Goal: Task Accomplishment & Management: Manage account settings

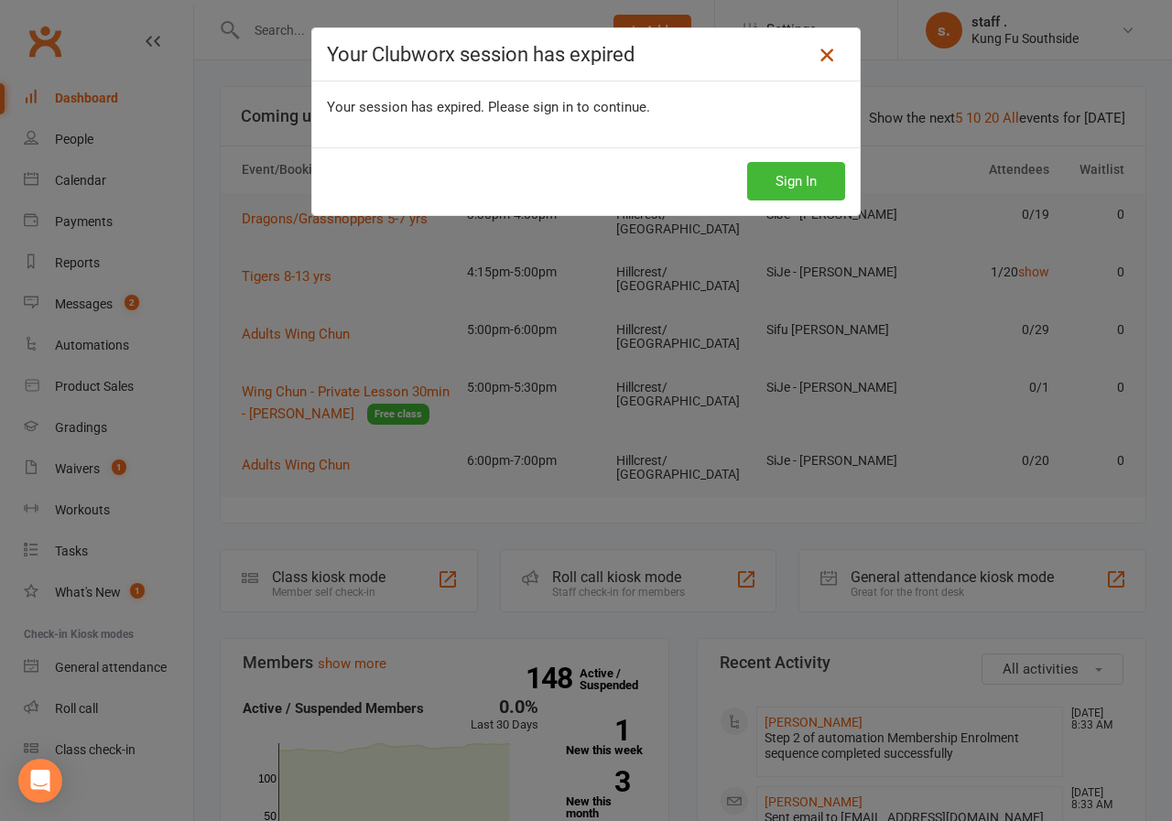
click at [816, 63] on icon at bounding box center [827, 55] width 22 height 22
click at [778, 179] on button "Sign In" at bounding box center [796, 181] width 98 height 38
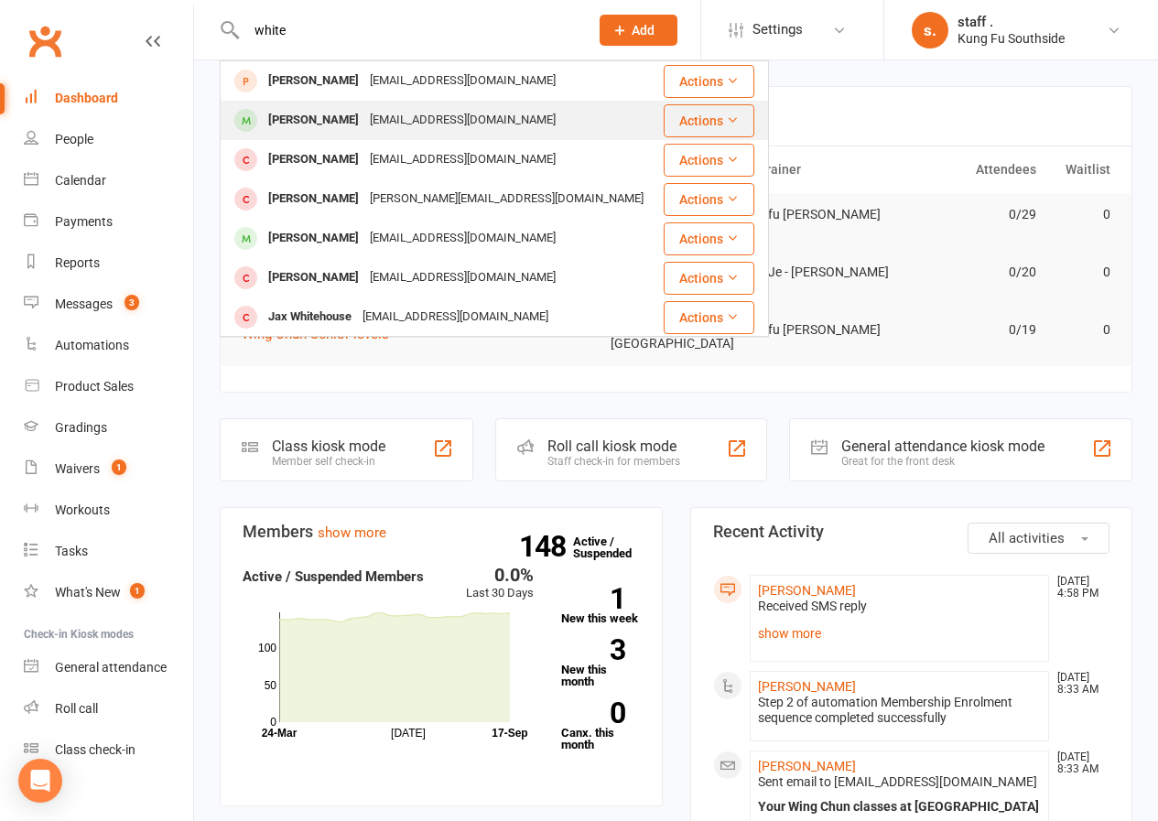
type input "white"
click at [295, 128] on div "[PERSON_NAME]" at bounding box center [314, 120] width 102 height 27
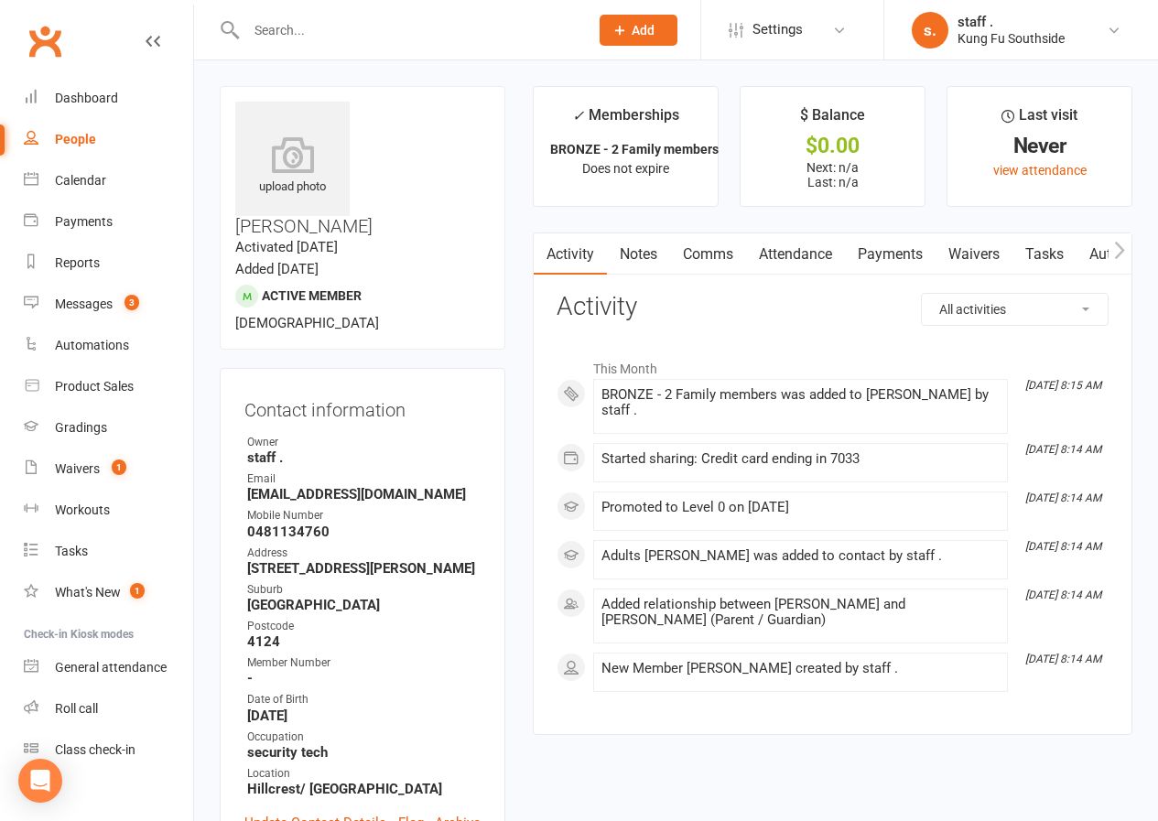
click at [1122, 254] on icon "button" at bounding box center [1119, 250] width 11 height 19
click at [1121, 254] on icon "button" at bounding box center [1120, 250] width 10 height 17
click at [1095, 258] on link "Mobile App" at bounding box center [1082, 254] width 99 height 42
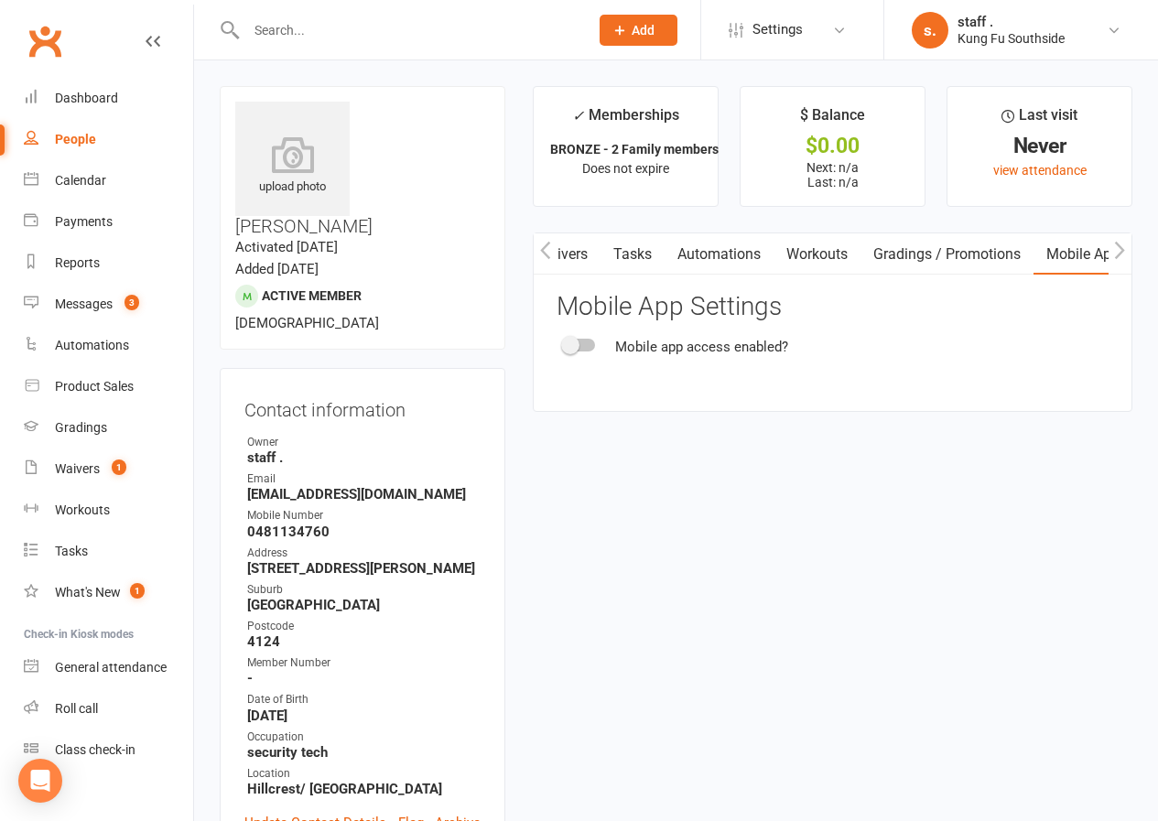
click at [570, 350] on span at bounding box center [570, 345] width 18 height 18
click at [564, 342] on input "checkbox" at bounding box center [564, 342] width 0 height 0
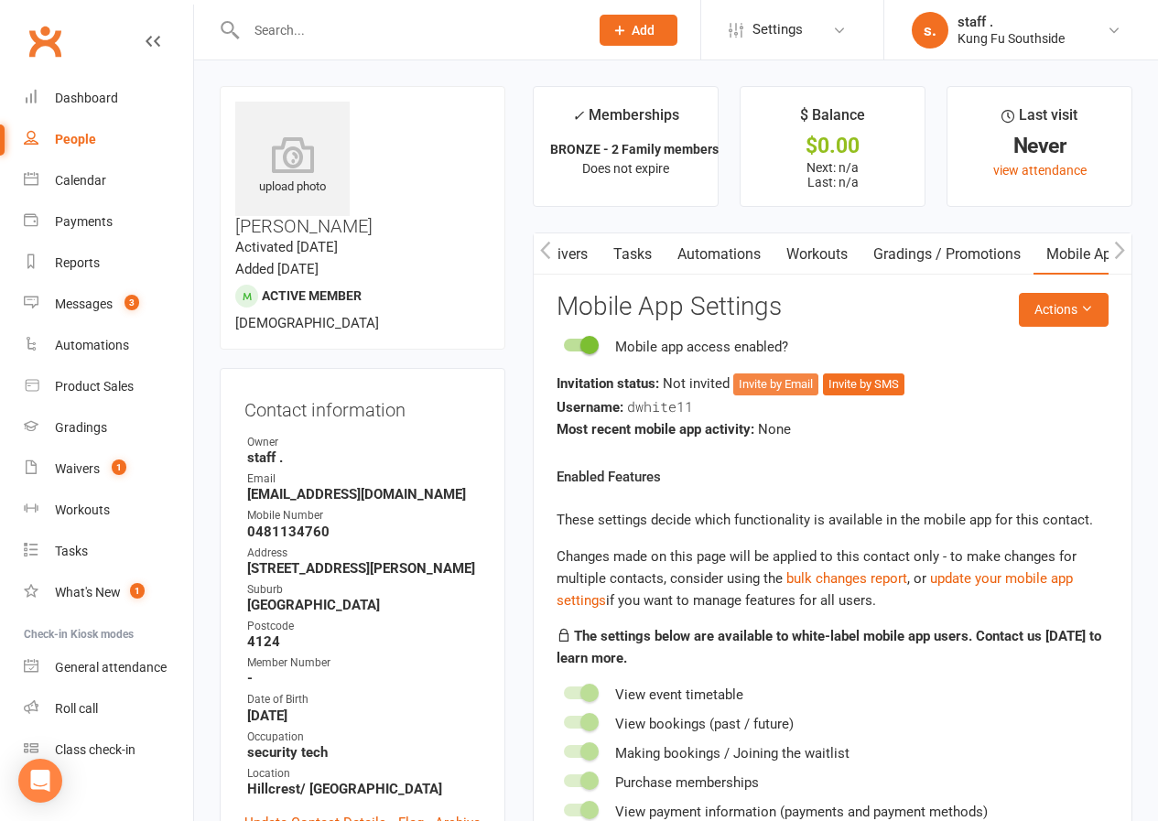
click at [786, 391] on button "Invite by Email" at bounding box center [775, 384] width 85 height 22
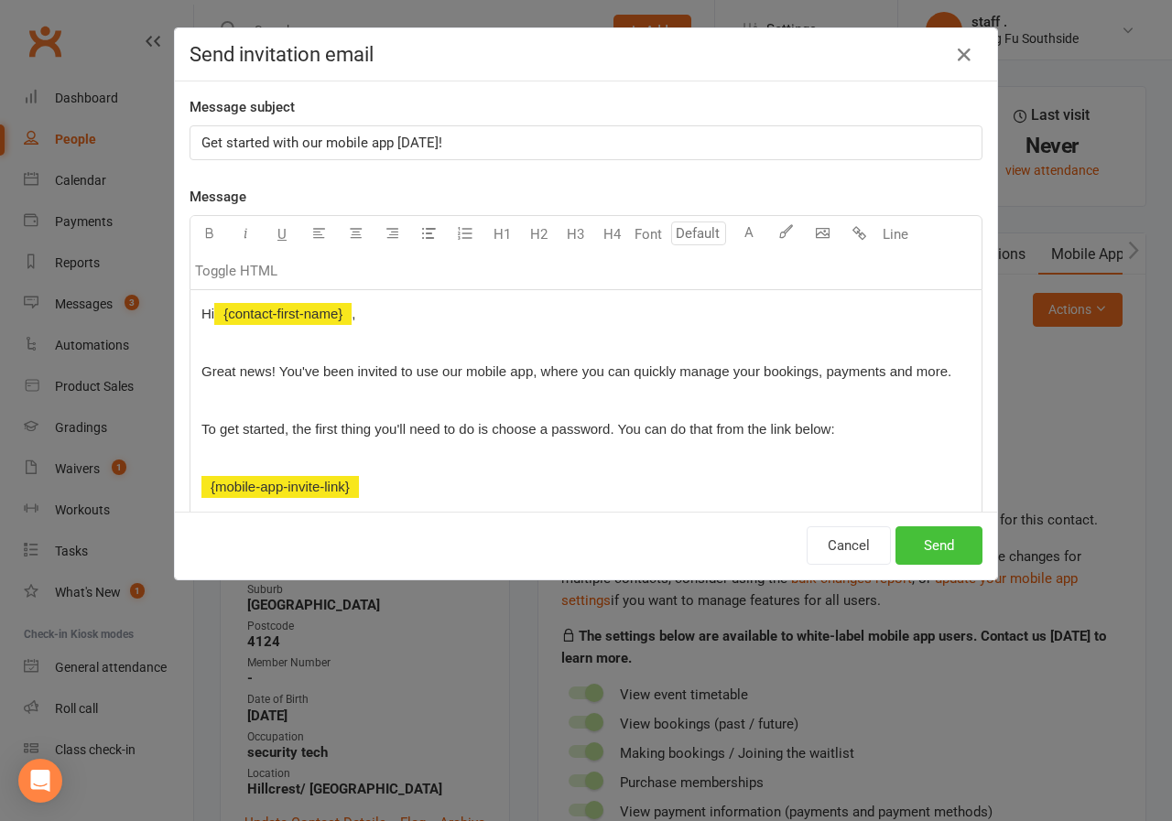
click at [940, 542] on button "Send" at bounding box center [938, 545] width 87 height 38
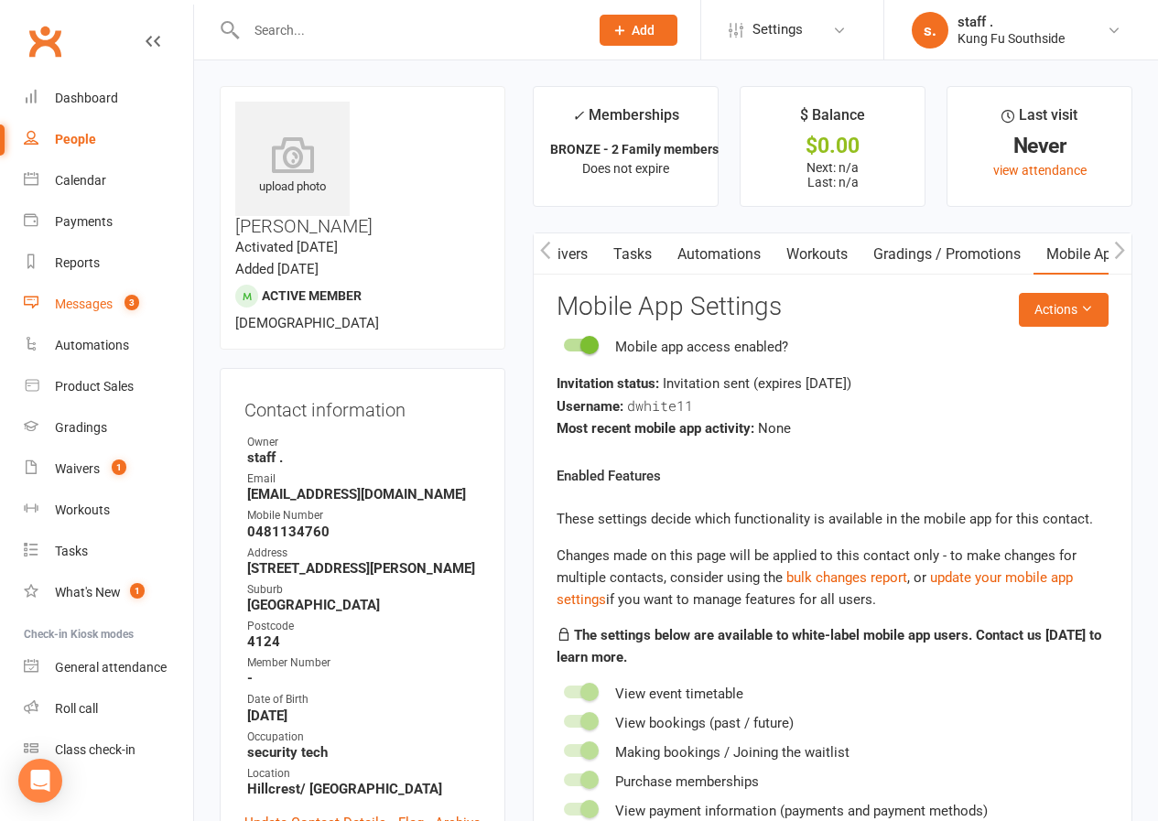
click at [105, 308] on div "Messages" at bounding box center [84, 304] width 58 height 15
